Goal: Task Accomplishment & Management: Use online tool/utility

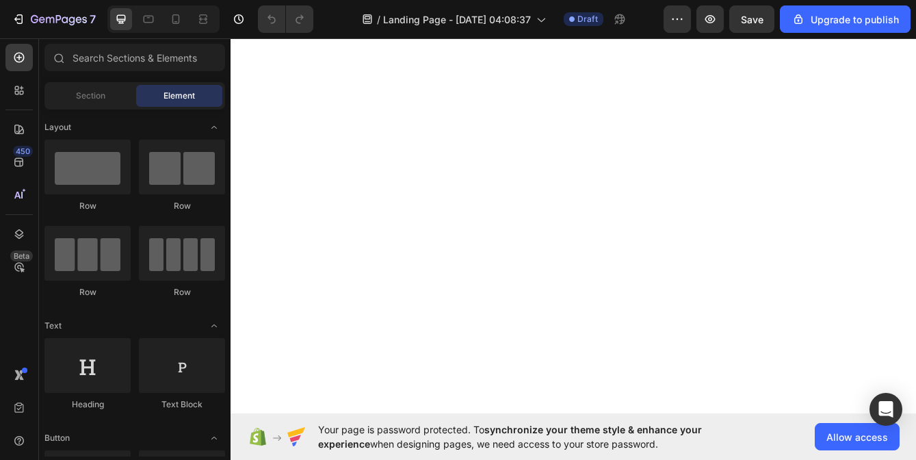
scroll to position [3512, 0]
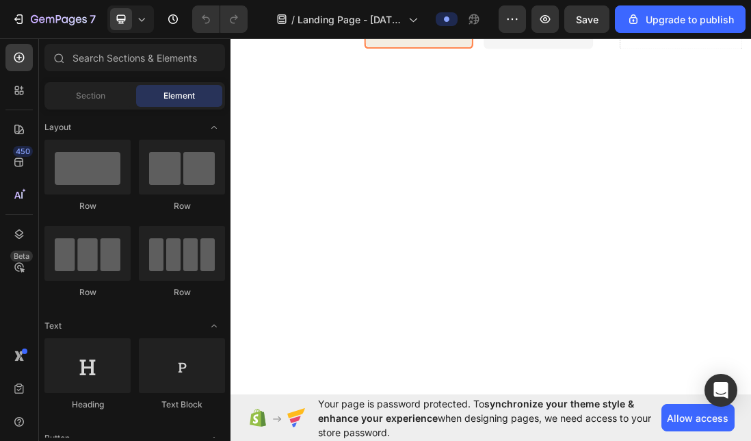
scroll to position [3249, 0]
click at [17, 52] on icon at bounding box center [19, 58] width 14 height 14
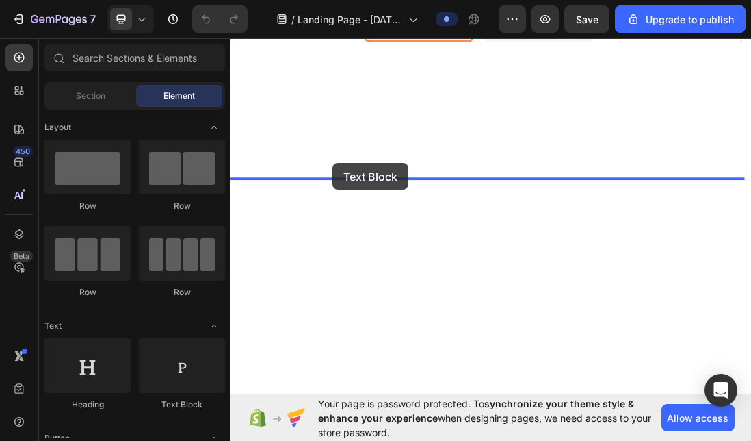
scroll to position [3277, 0]
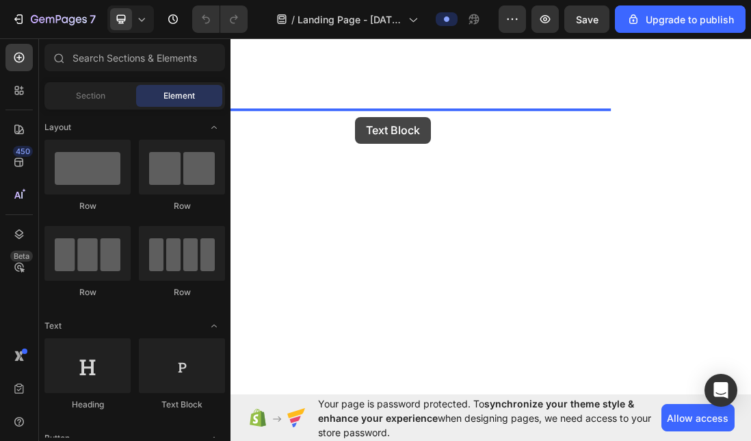
drag, startPoint x: 403, startPoint y: 412, endPoint x: 427, endPoint y: 167, distance: 246.1
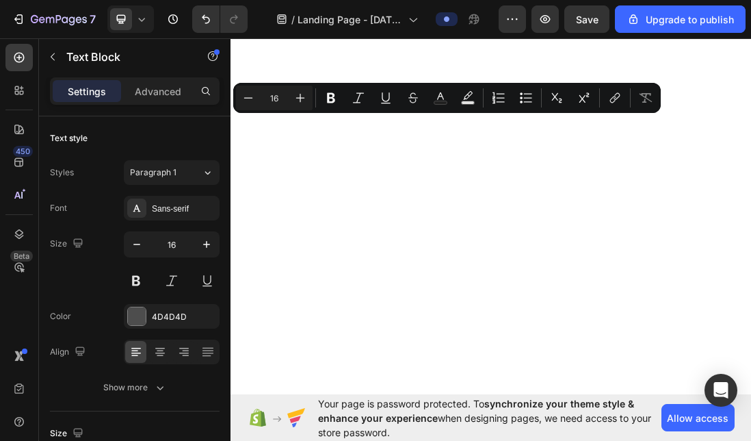
drag, startPoint x: 404, startPoint y: 163, endPoint x: 229, endPoint y: 158, distance: 175.9
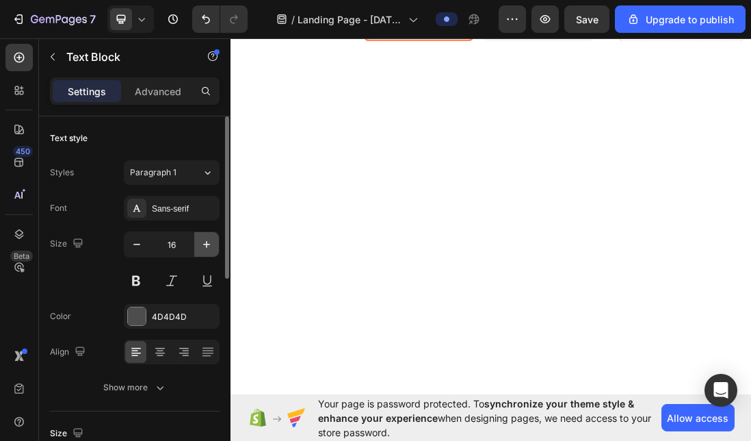
click at [210, 246] on icon "button" at bounding box center [207, 244] width 14 height 14
type input "19"
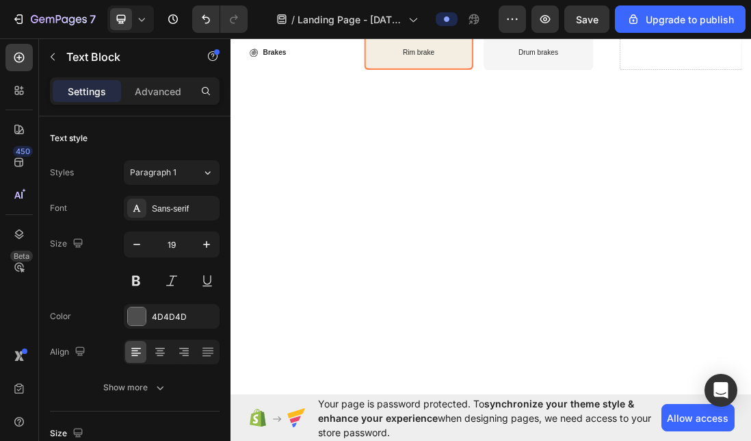
drag, startPoint x: 537, startPoint y: 275, endPoint x: 535, endPoint y: 301, distance: 26.1
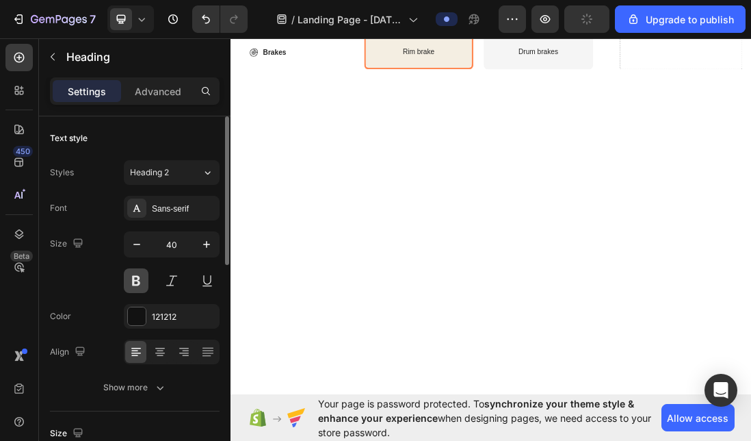
click at [138, 278] on button at bounding box center [136, 280] width 25 height 25
click at [205, 243] on icon "button" at bounding box center [207, 244] width 14 height 14
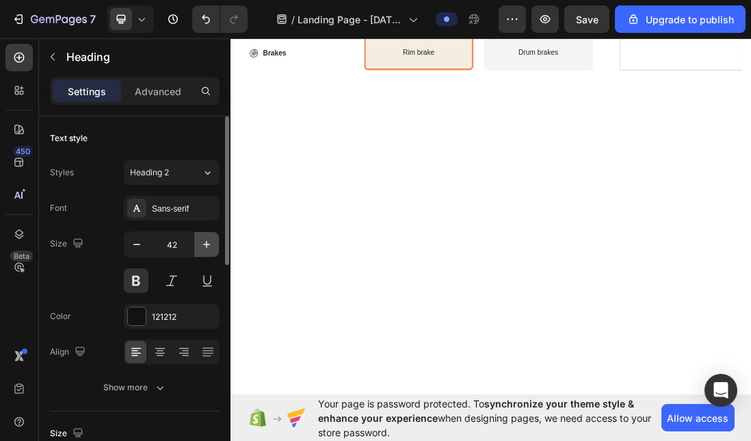
click at [205, 243] on icon "button" at bounding box center [207, 244] width 14 height 14
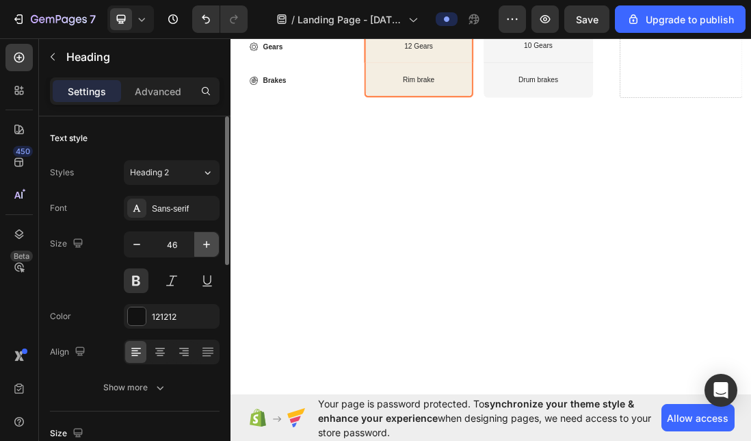
click at [205, 243] on icon "button" at bounding box center [207, 244] width 14 height 14
click at [206, 242] on icon "button" at bounding box center [207, 244] width 14 height 14
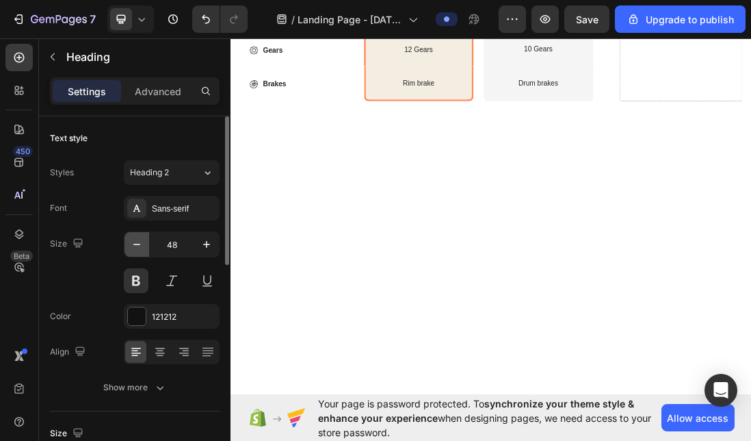
click at [129, 243] on button "button" at bounding box center [137, 244] width 25 height 25
type input "46"
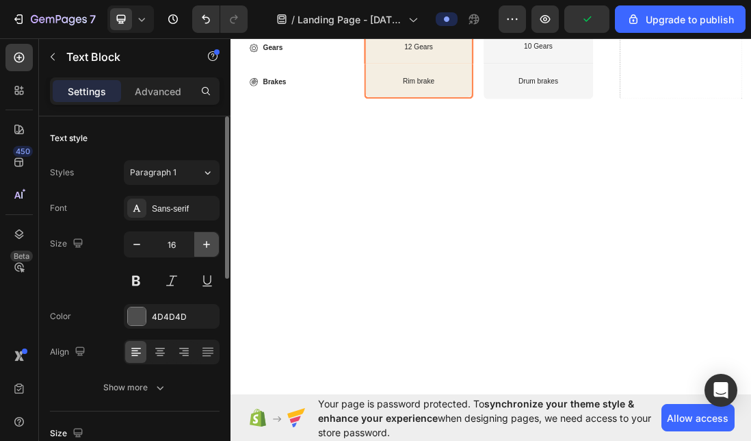
click at [204, 252] on button "button" at bounding box center [206, 244] width 25 height 25
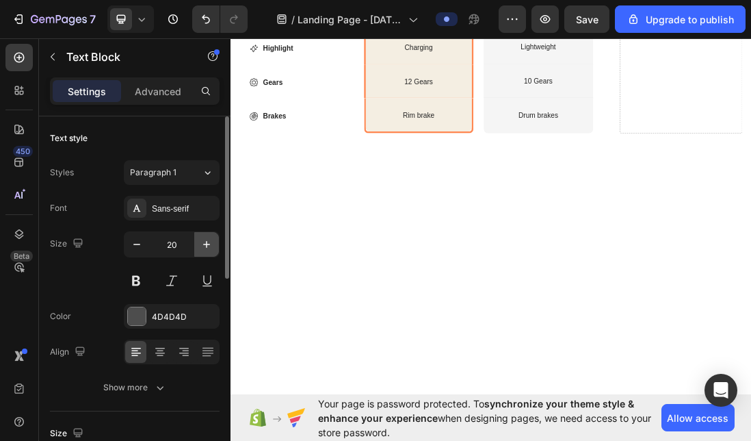
click at [204, 252] on button "button" at bounding box center [206, 244] width 25 height 25
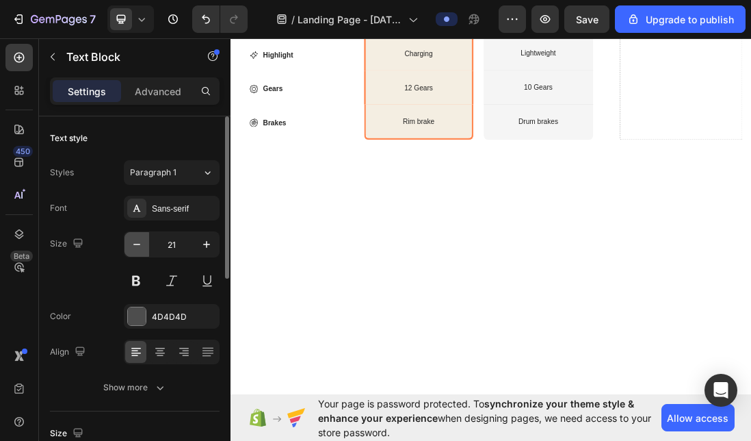
click at [143, 246] on icon "button" at bounding box center [137, 244] width 14 height 14
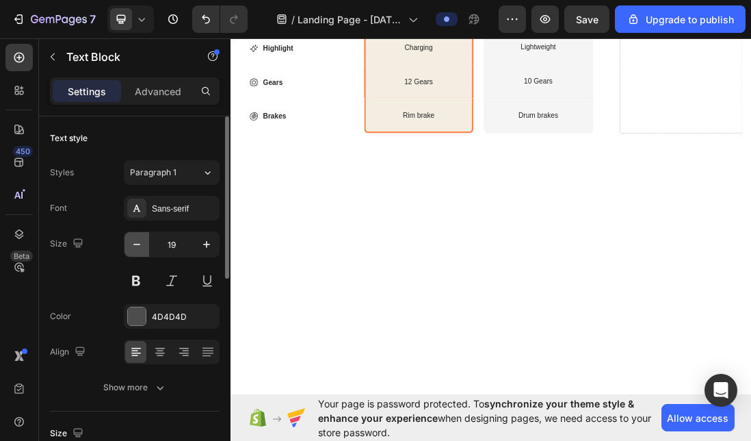
click at [143, 246] on icon "button" at bounding box center [137, 244] width 14 height 14
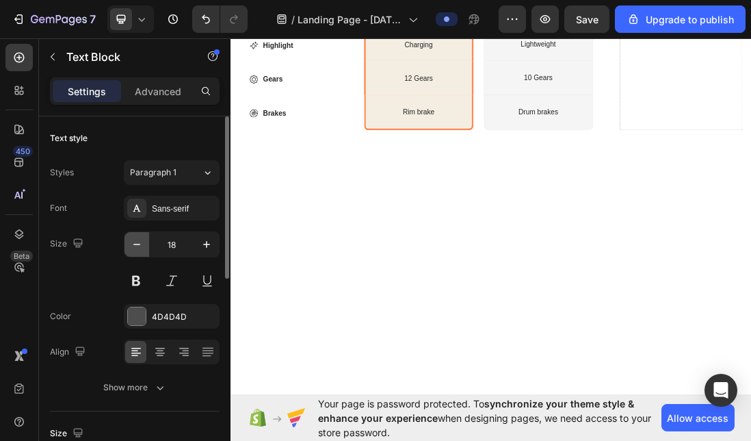
type input "17"
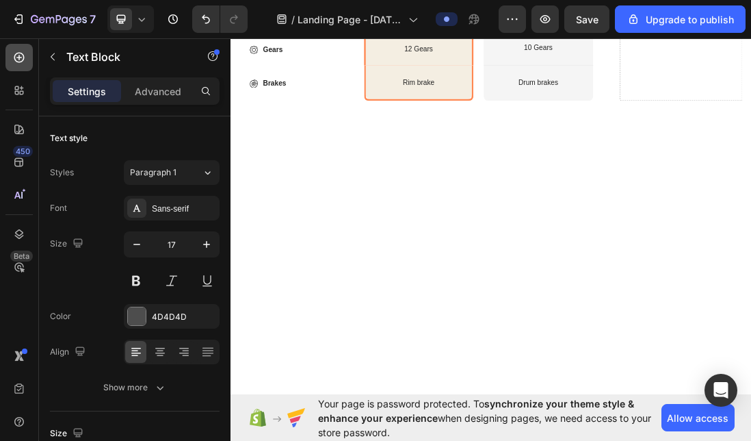
click at [21, 59] on icon at bounding box center [19, 58] width 14 height 14
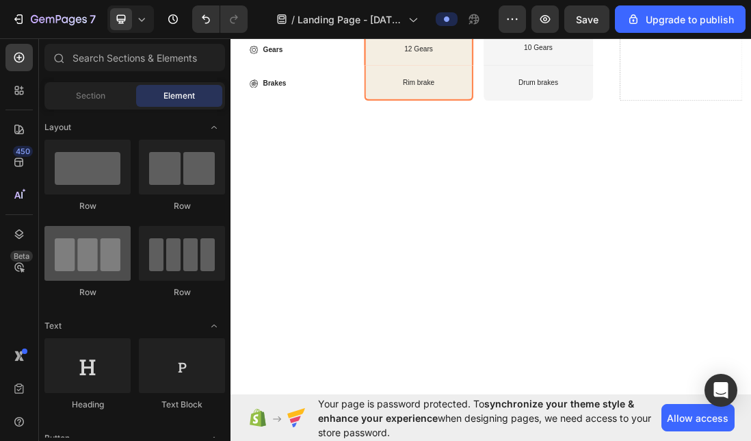
click at [105, 265] on div at bounding box center [87, 253] width 86 height 55
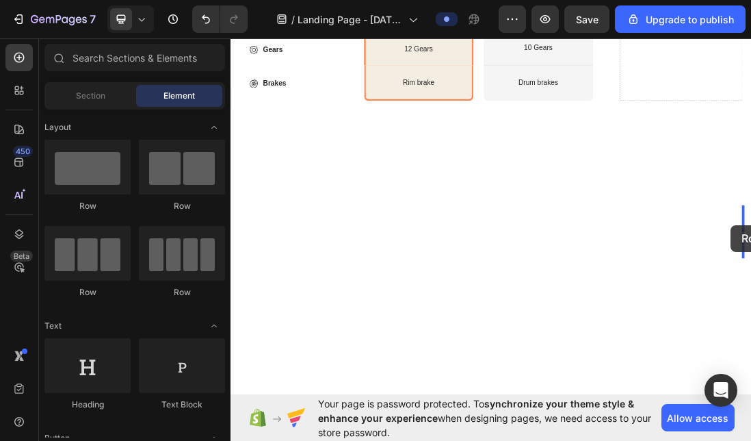
drag, startPoint x: 320, startPoint y: 197, endPoint x: 1019, endPoint y: 337, distance: 713.2
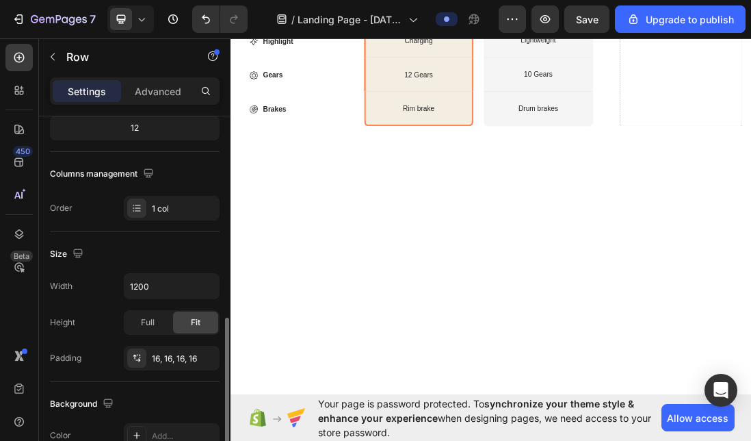
scroll to position [307, 0]
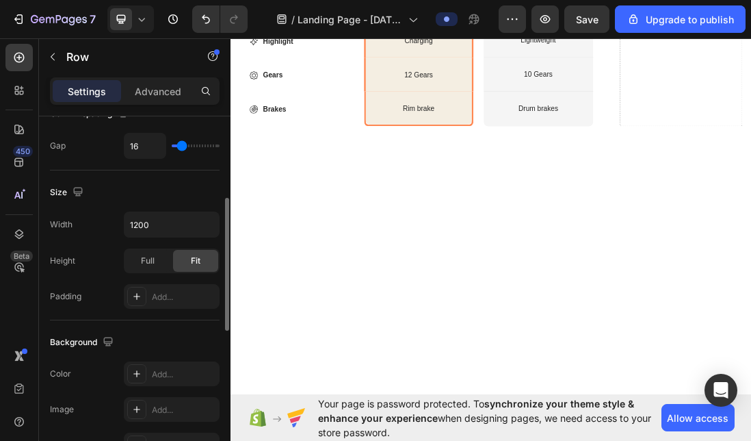
scroll to position [136, 0]
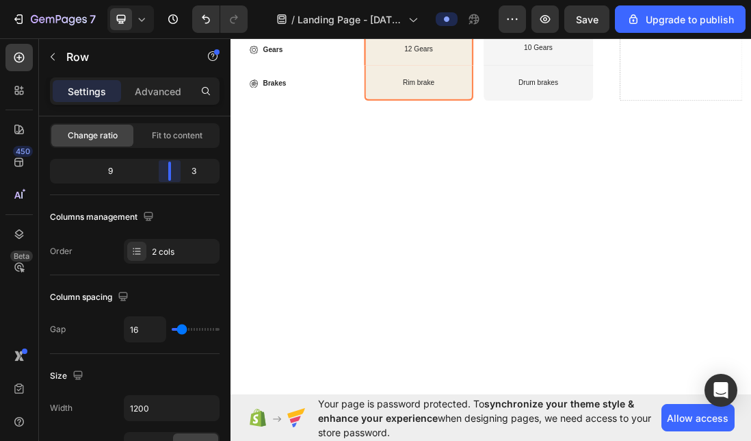
drag, startPoint x: 132, startPoint y: 176, endPoint x: 181, endPoint y: 181, distance: 49.6
click at [181, 0] on body "7 / Landing Page - Aug 27, 04:08:37 Preview Save Upgrade to publish 450 Beta Se…" at bounding box center [375, 0] width 751 height 0
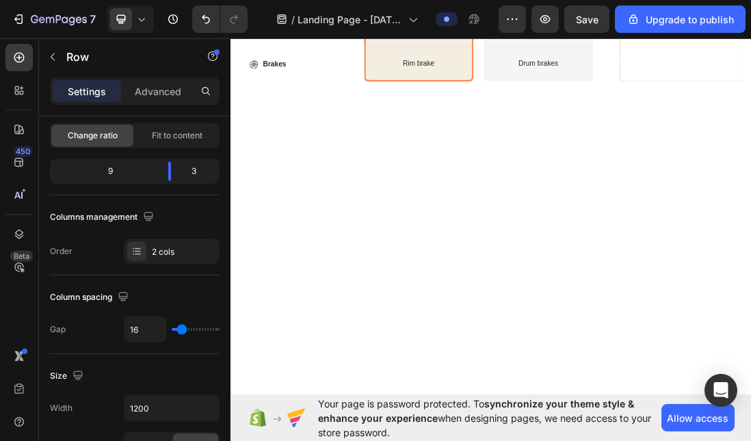
scroll to position [3310, 0]
click at [25, 55] on icon at bounding box center [19, 58] width 14 height 14
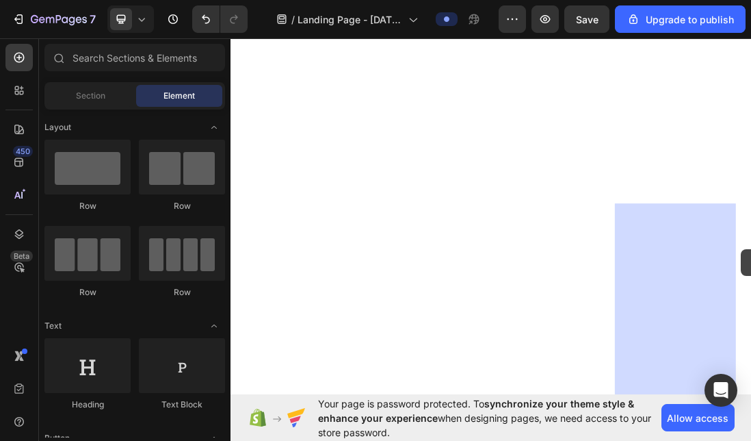
scroll to position [3490, 0]
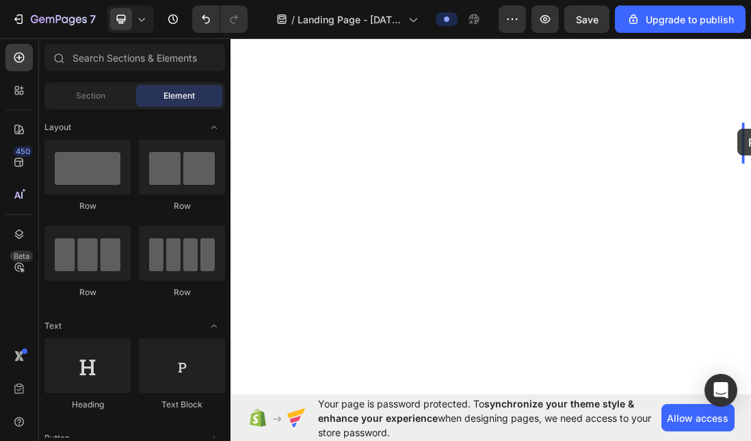
drag, startPoint x: 328, startPoint y: 198, endPoint x: 1030, endPoint y: 185, distance: 701.4
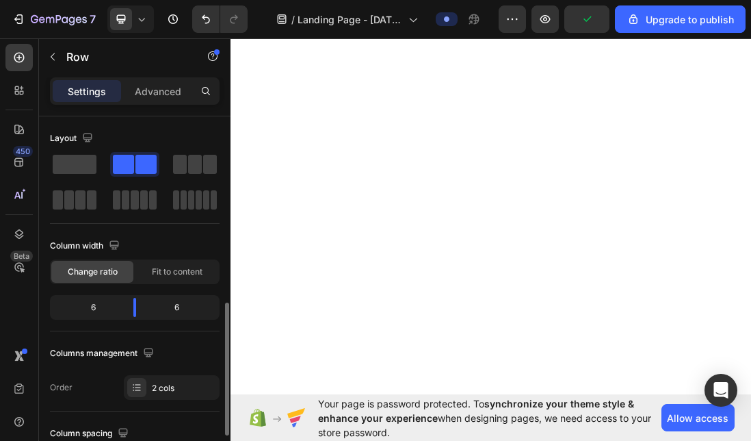
scroll to position [136, 0]
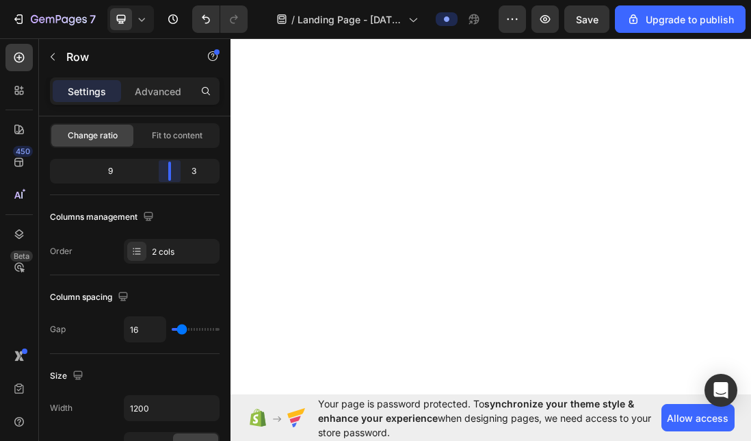
drag, startPoint x: 131, startPoint y: 172, endPoint x: 177, endPoint y: 174, distance: 45.9
click at [177, 0] on body "7 / Landing Page - Aug 27, 04:08:37 Preview Save Upgrade to publish 450 Beta Se…" at bounding box center [375, 0] width 751 height 0
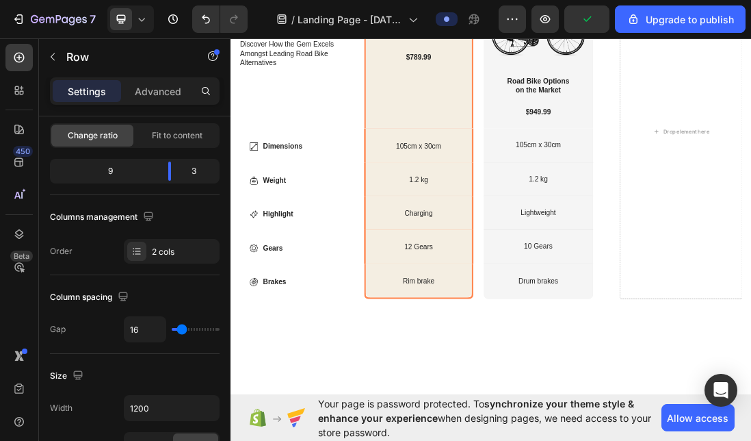
scroll to position [3006, 0]
click at [30, 55] on div at bounding box center [18, 57] width 27 height 27
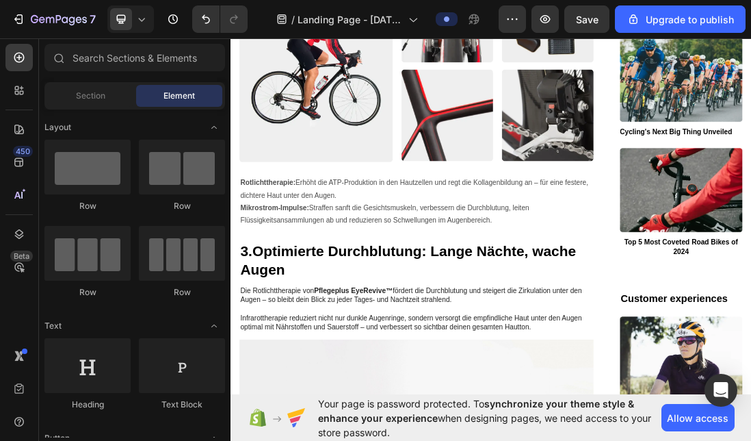
scroll to position [1935, 0]
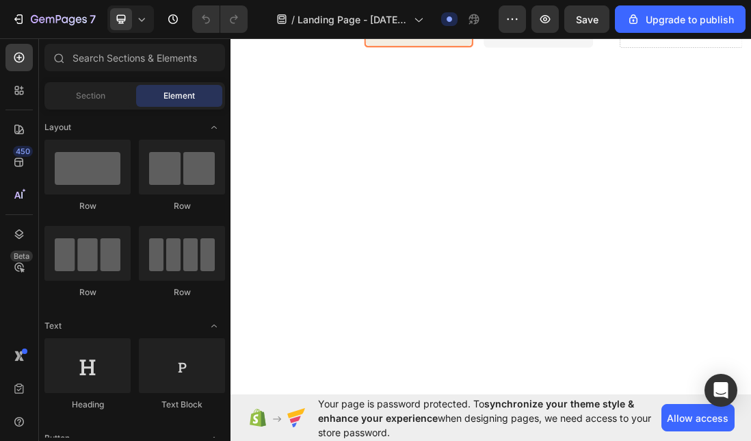
scroll to position [3146, 0]
